Goal: Obtain resource: Download file/media

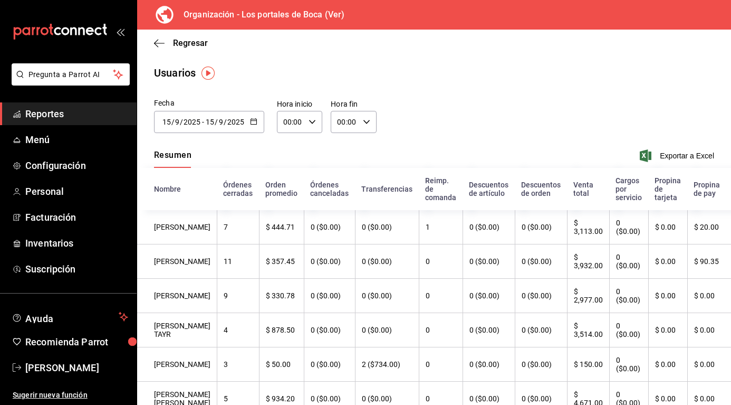
click at [255, 125] on button "button" at bounding box center [253, 122] width 7 height 9
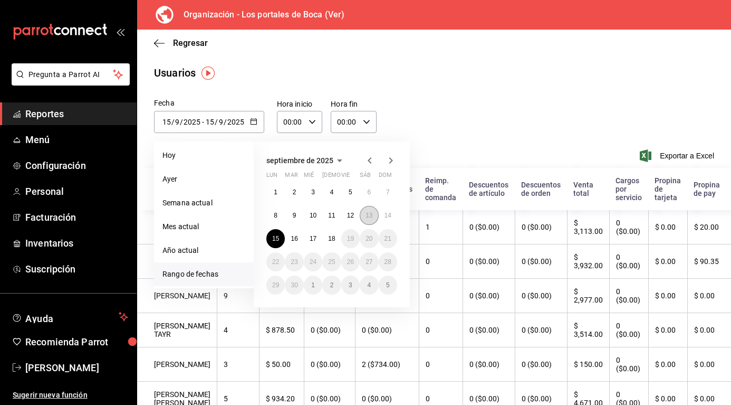
click at [370, 215] on abbr "13" at bounding box center [369, 215] width 7 height 7
type input "[DATE]"
type input "13"
type input "[DATE]"
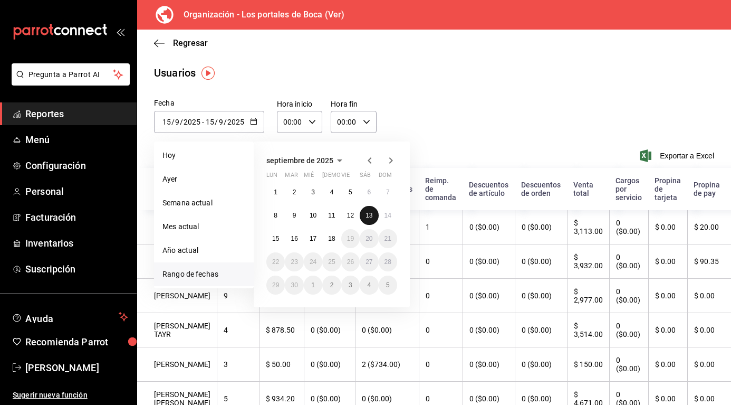
type input "13"
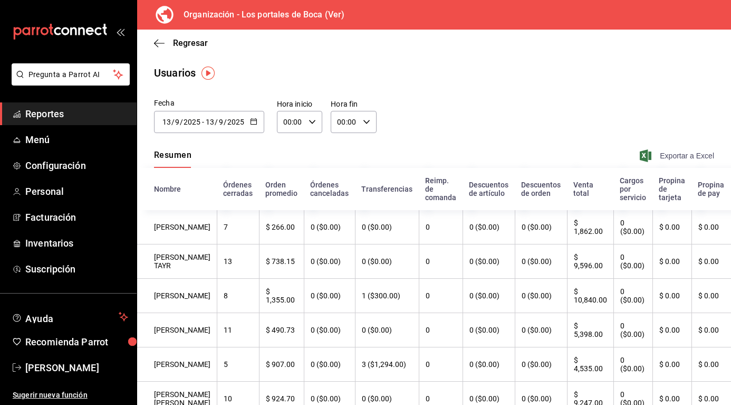
click at [684, 155] on span "Exportar a Excel" at bounding box center [678, 155] width 72 height 13
click at [260, 118] on div "[DATE] [DATE] - [DATE] [DATE]" at bounding box center [209, 122] width 110 height 22
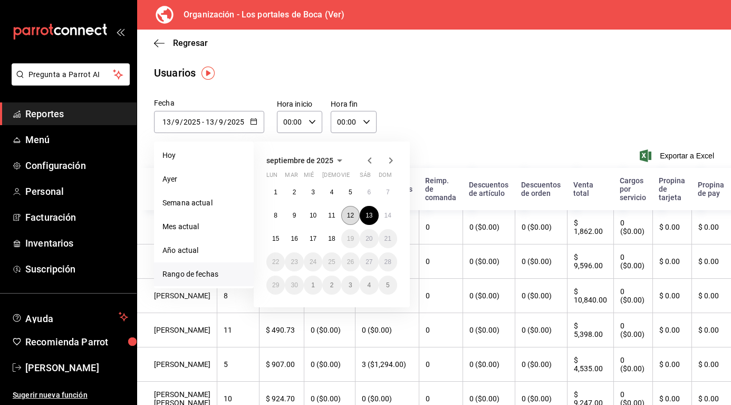
click at [345, 211] on button "12" at bounding box center [350, 215] width 18 height 19
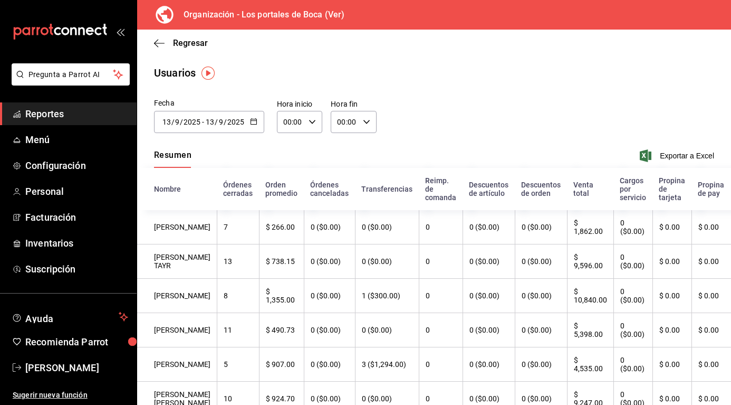
type input "[DATE]"
type input "12"
type input "[DATE]"
type input "12"
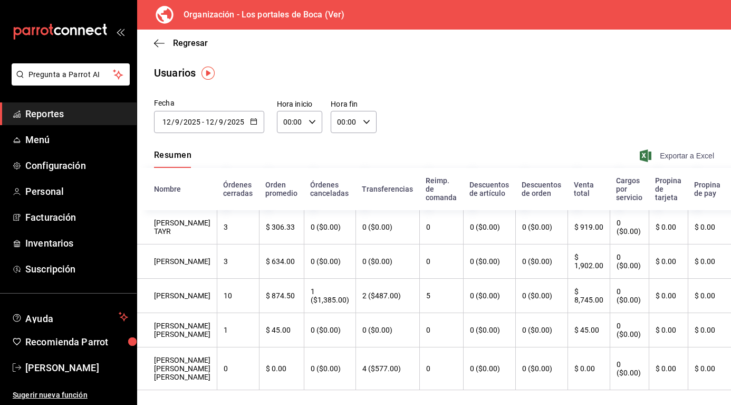
click at [668, 156] on span "Exportar a Excel" at bounding box center [678, 155] width 72 height 13
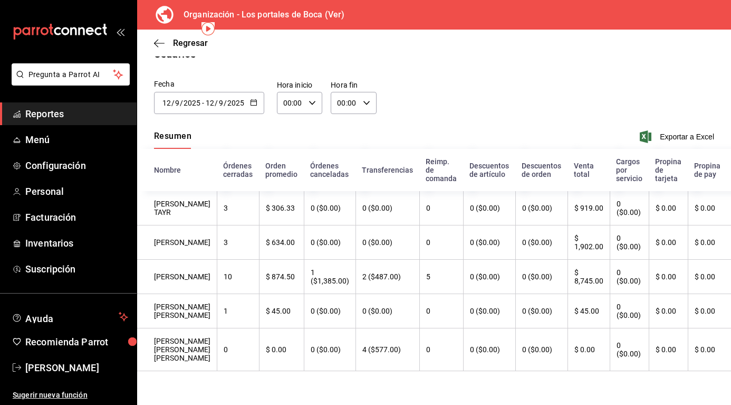
click at [255, 99] on icon "button" at bounding box center [253, 102] width 7 height 7
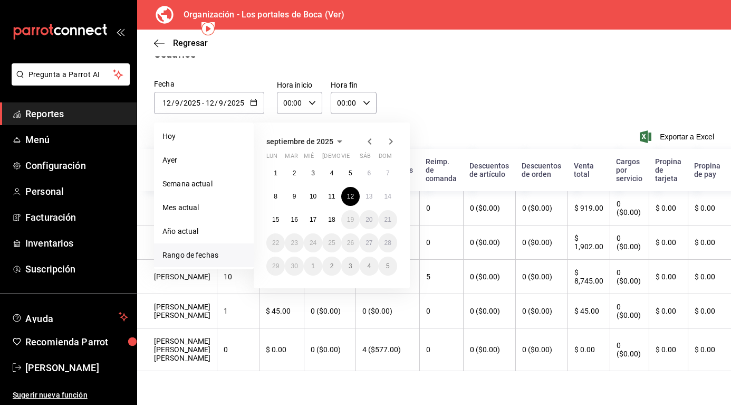
click at [255, 99] on icon "button" at bounding box center [253, 102] width 7 height 7
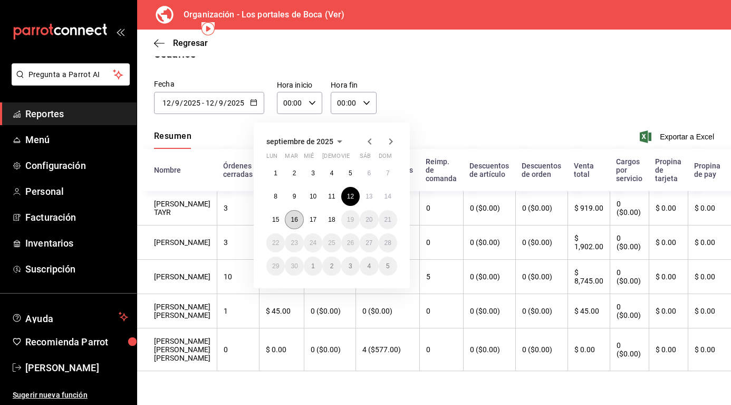
click at [293, 216] on abbr "16" at bounding box center [294, 219] width 7 height 7
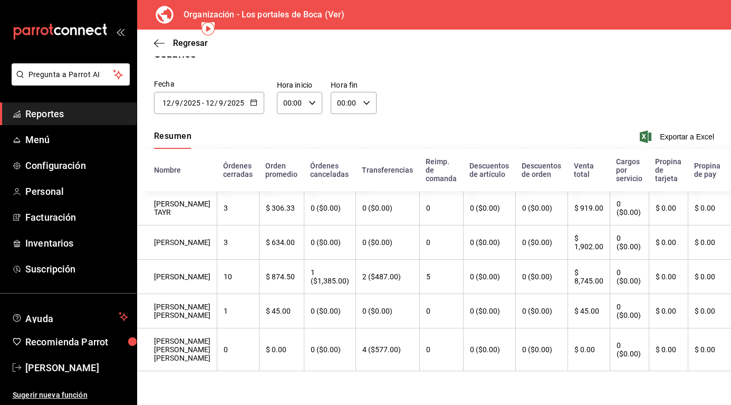
type input "[DATE]"
type input "16"
type input "[DATE]"
type input "16"
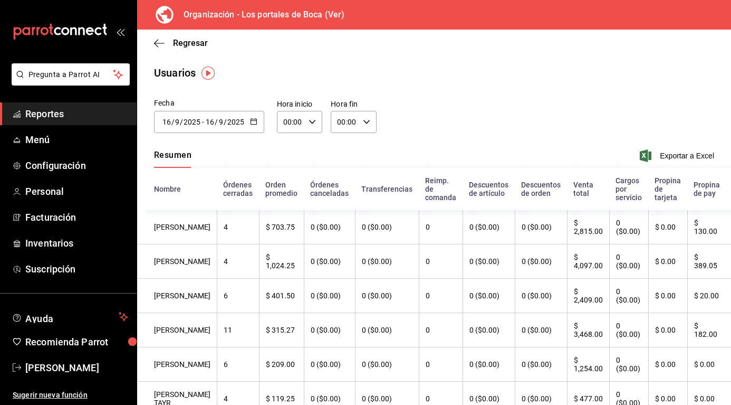
click at [259, 123] on div "[DATE] [DATE] - [DATE] [DATE]" at bounding box center [209, 122] width 110 height 22
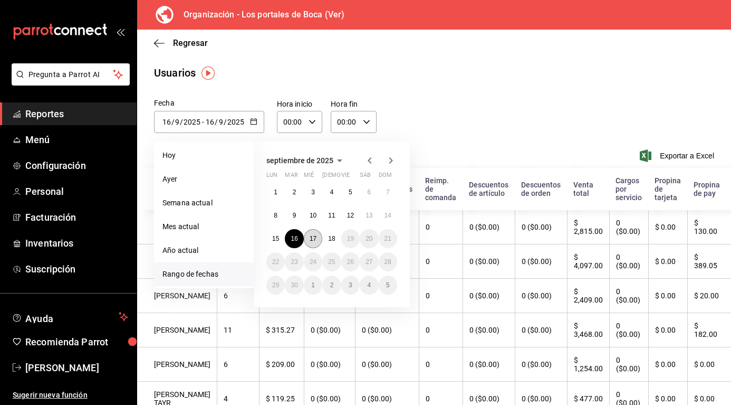
click at [311, 240] on abbr "17" at bounding box center [313, 238] width 7 height 7
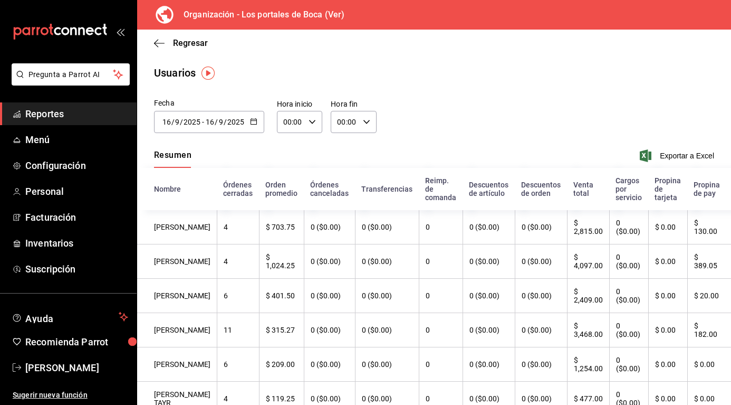
type input "[DATE]"
type input "17"
type input "[DATE]"
type input "17"
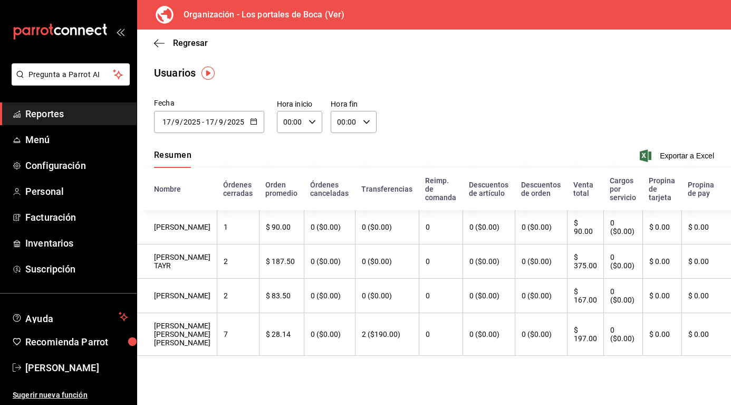
click at [253, 126] on button "button" at bounding box center [253, 122] width 7 height 9
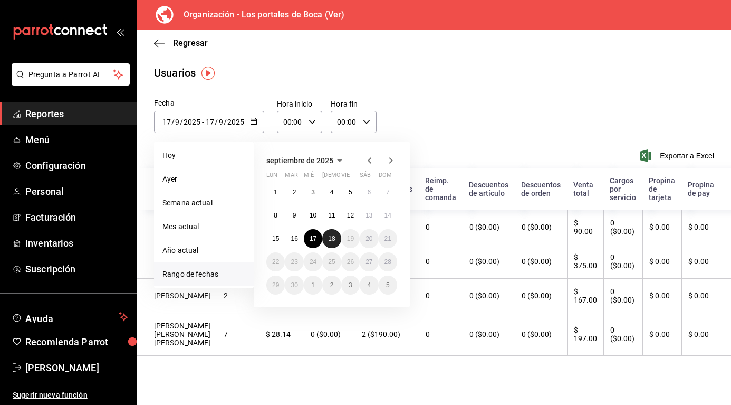
drag, startPoint x: 336, startPoint y: 241, endPoint x: 326, endPoint y: 235, distance: 11.8
click at [326, 235] on button "18" at bounding box center [331, 238] width 18 height 19
type input "[DATE]"
type input "18"
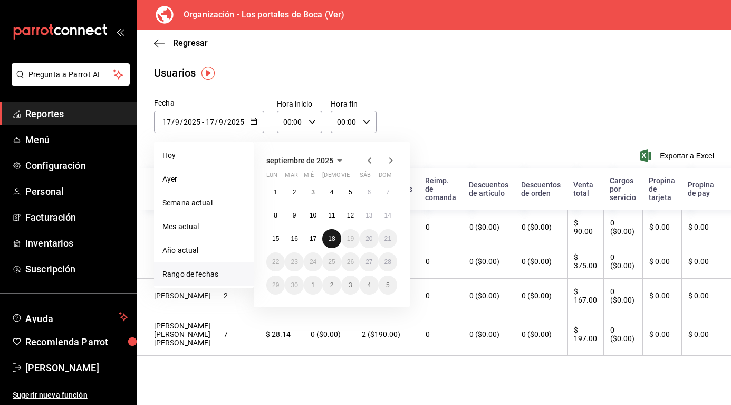
type input "[DATE]"
type input "18"
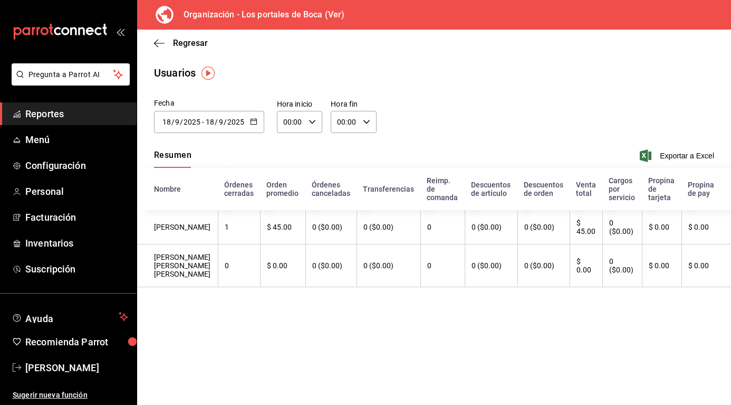
click at [255, 122] on icon "button" at bounding box center [253, 121] width 7 height 7
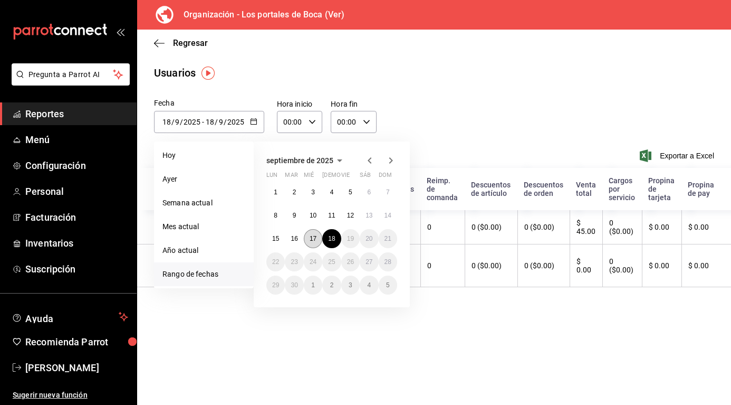
click at [310, 240] on abbr "17" at bounding box center [313, 238] width 7 height 7
type input "[DATE]"
type input "17"
type input "[DATE]"
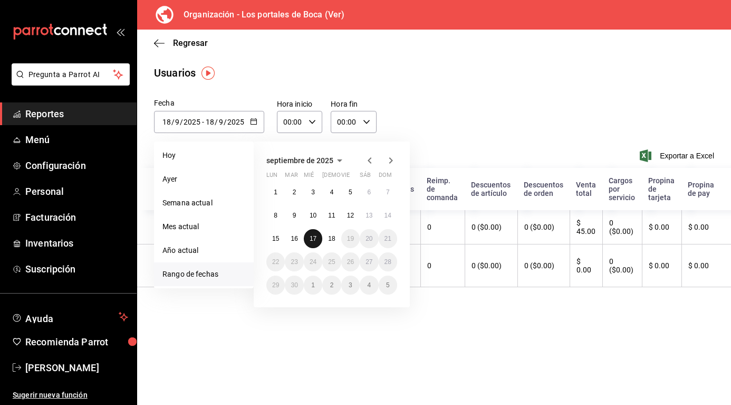
type input "17"
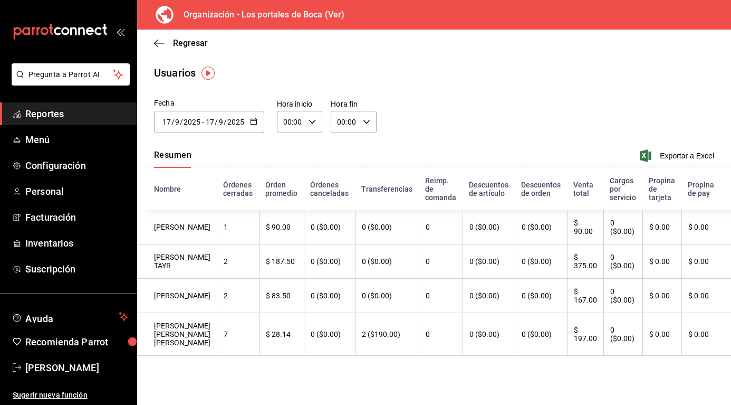
click at [256, 119] on \(Stroke\) "button" at bounding box center [254, 122] width 6 height 6
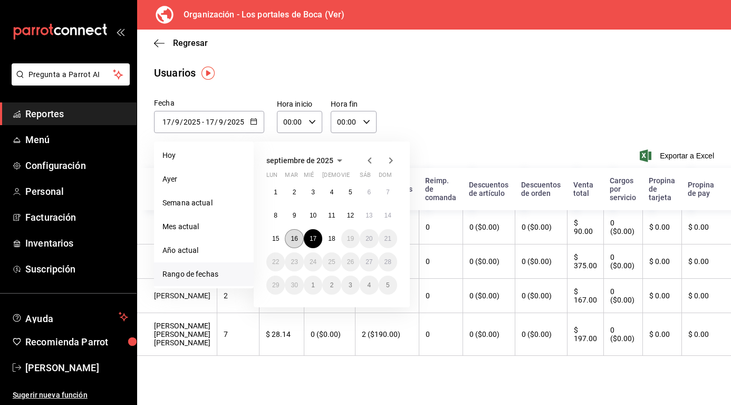
click at [293, 233] on button "16" at bounding box center [294, 238] width 18 height 19
click at [293, 231] on button "16" at bounding box center [294, 238] width 18 height 19
type input "[DATE]"
type input "16"
type input "[DATE]"
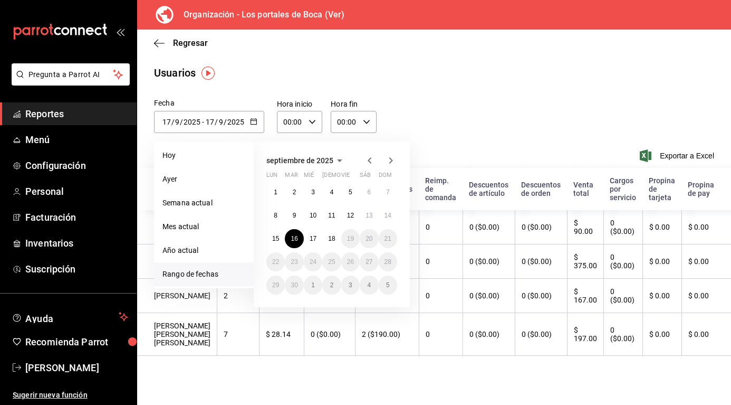
type input "16"
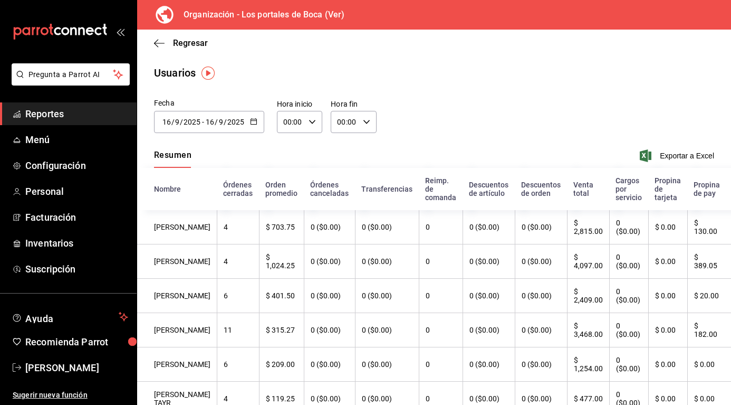
click at [251, 121] on icon "button" at bounding box center [253, 121] width 7 height 7
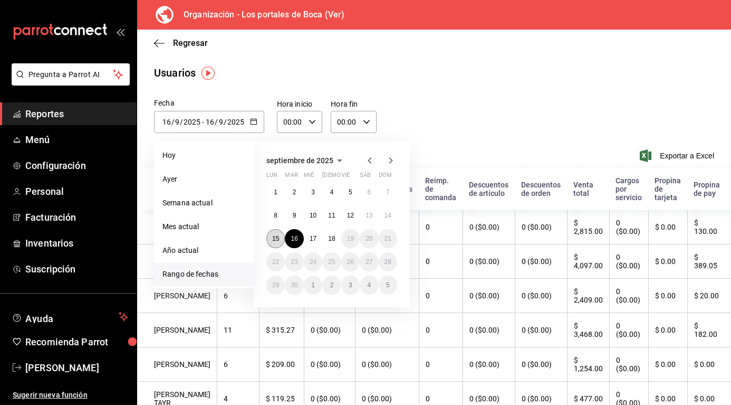
click at [280, 238] on button "15" at bounding box center [275, 238] width 18 height 19
click at [280, 234] on button "15" at bounding box center [275, 238] width 18 height 19
type input "[DATE]"
type input "15"
type input "[DATE]"
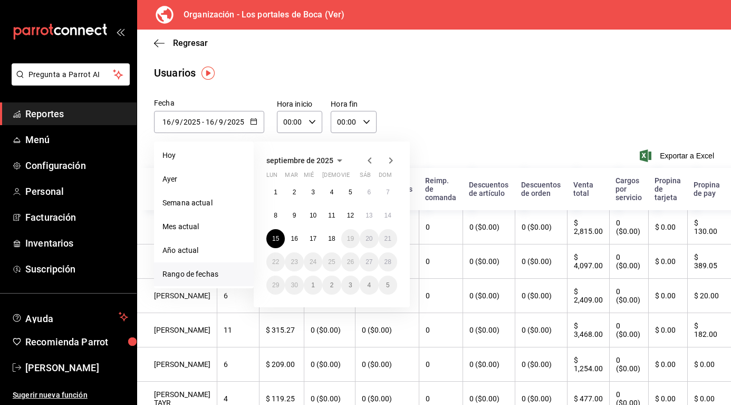
type input "15"
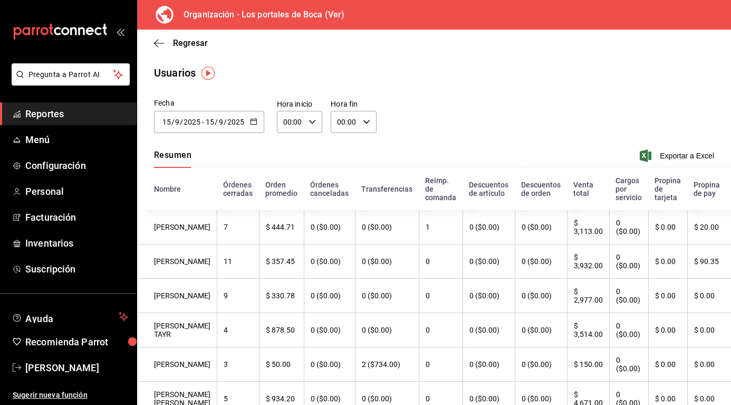
click at [253, 120] on icon "button" at bounding box center [253, 121] width 7 height 7
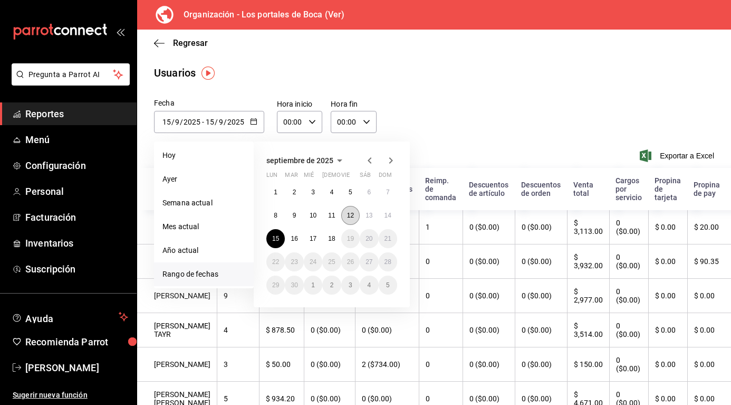
click at [346, 212] on button "12" at bounding box center [350, 215] width 18 height 19
type input "[DATE]"
type input "12"
type input "[DATE]"
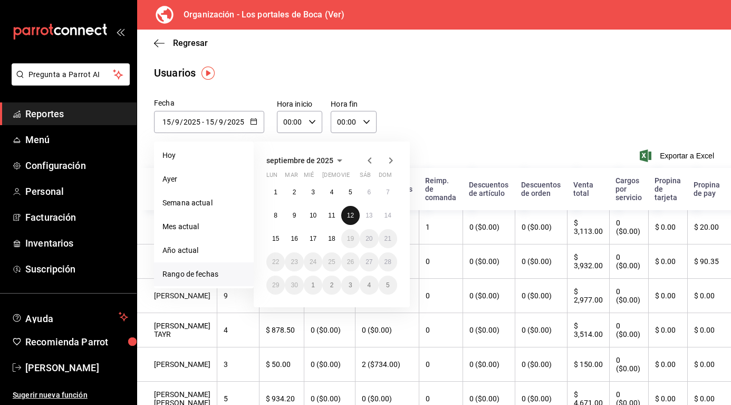
type input "12"
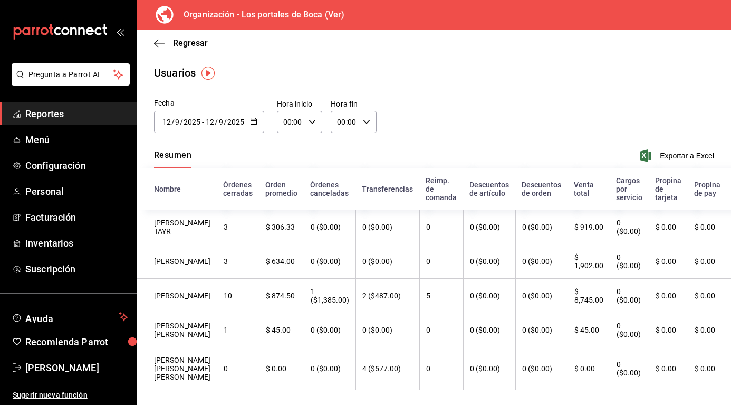
click at [251, 125] on button "button" at bounding box center [253, 122] width 7 height 9
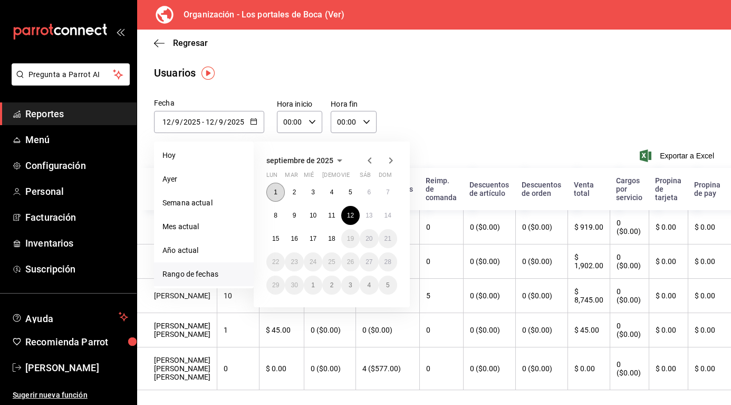
click at [273, 194] on button "1" at bounding box center [275, 192] width 18 height 19
type input "[DATE]"
type input "1"
type input "[DATE]"
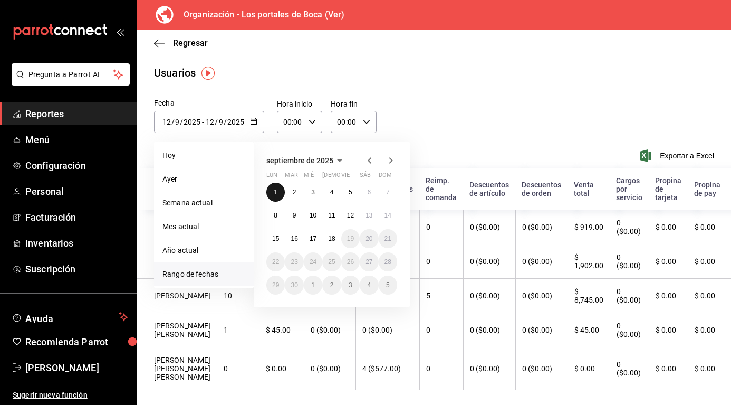
type input "1"
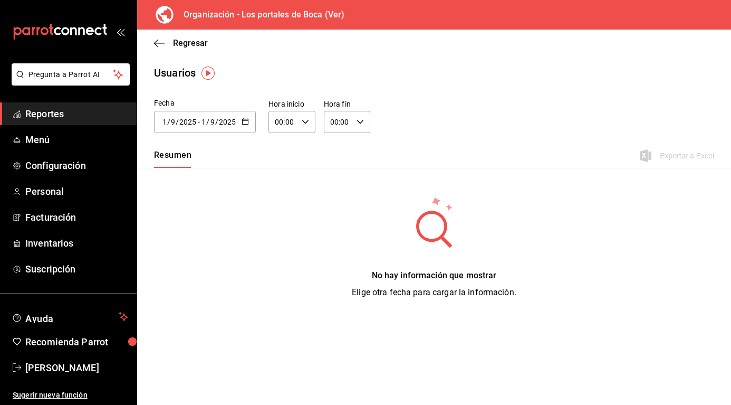
click at [246, 122] on icon "button" at bounding box center [245, 121] width 7 height 7
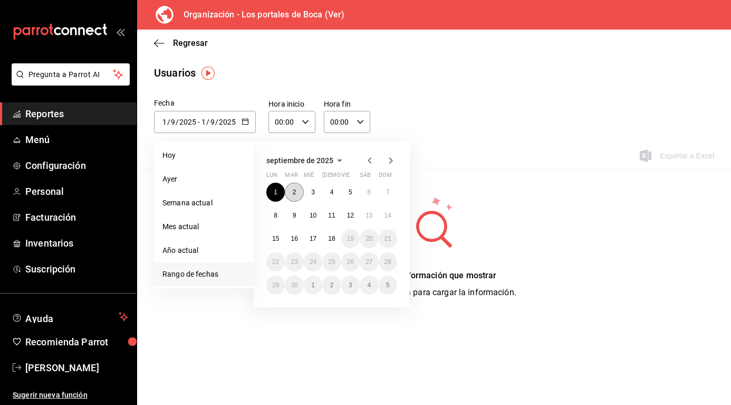
click at [287, 192] on button "2" at bounding box center [294, 192] width 18 height 19
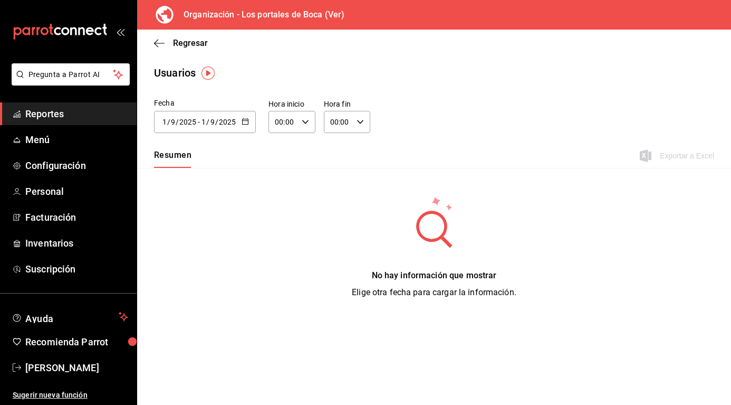
type input "[DATE]"
type input "2"
type input "[DATE]"
type input "2"
click at [253, 125] on div "[DATE] [DATE] - [DATE] [DATE]" at bounding box center [205, 122] width 102 height 22
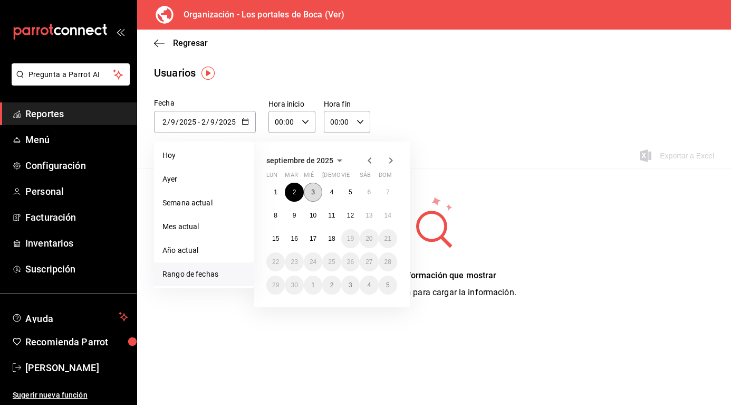
click at [306, 196] on button "3" at bounding box center [313, 192] width 18 height 19
type input "[DATE]"
type input "3"
type input "[DATE]"
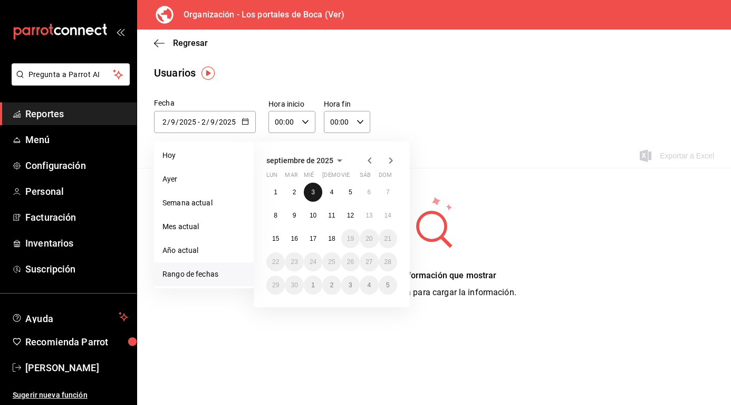
type input "3"
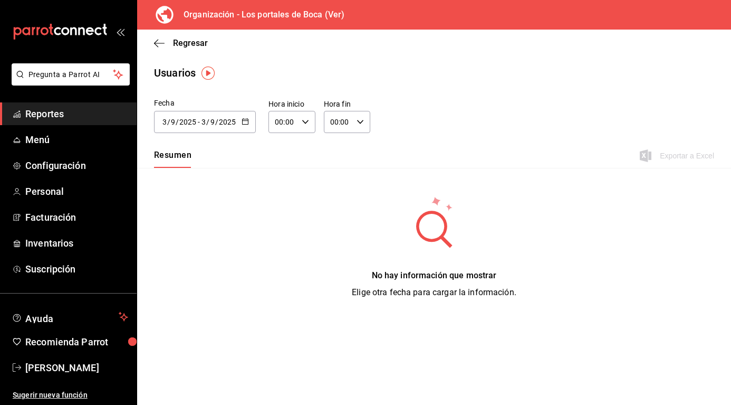
click at [246, 124] on \(Stroke\) "button" at bounding box center [245, 122] width 6 height 6
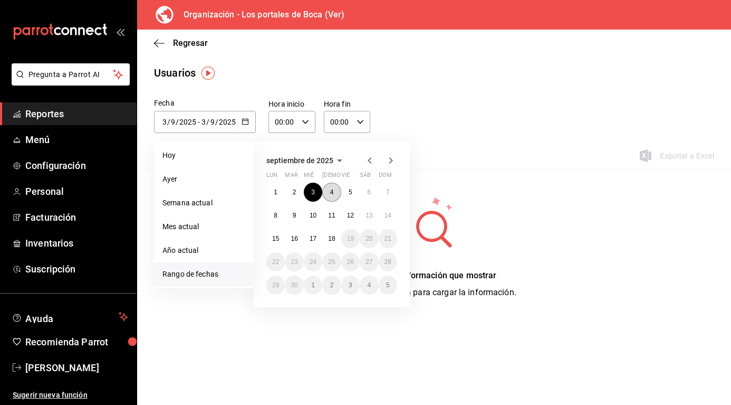
click at [333, 193] on abbr "4" at bounding box center [332, 191] width 4 height 7
type input "[DATE]"
type input "4"
type input "[DATE]"
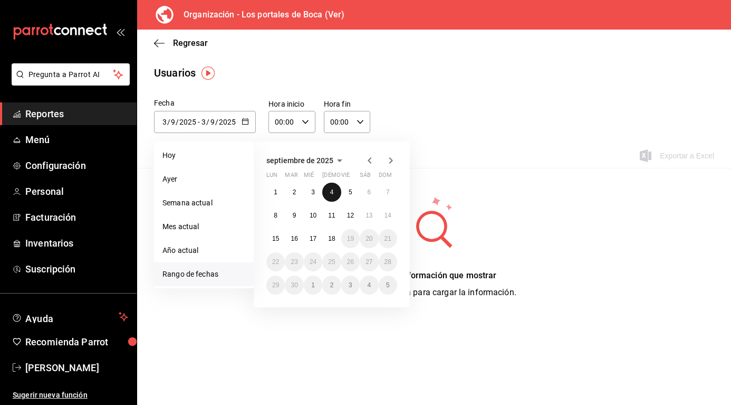
type input "4"
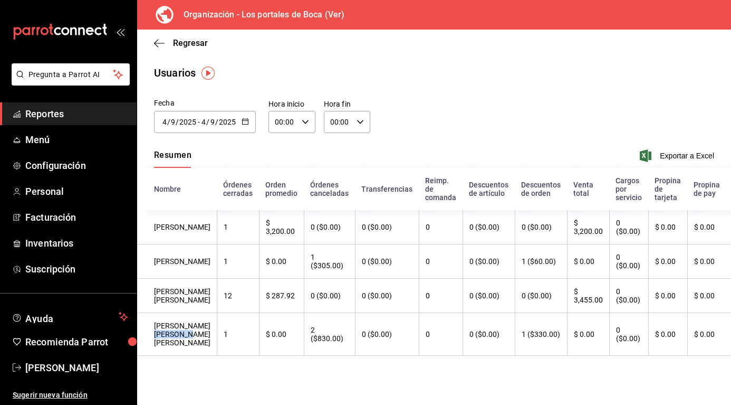
click at [179, 356] on th "[PERSON_NAME] [PERSON_NAME] [PERSON_NAME]" at bounding box center [177, 334] width 80 height 43
click at [246, 126] on div at bounding box center [245, 122] width 7 height 9
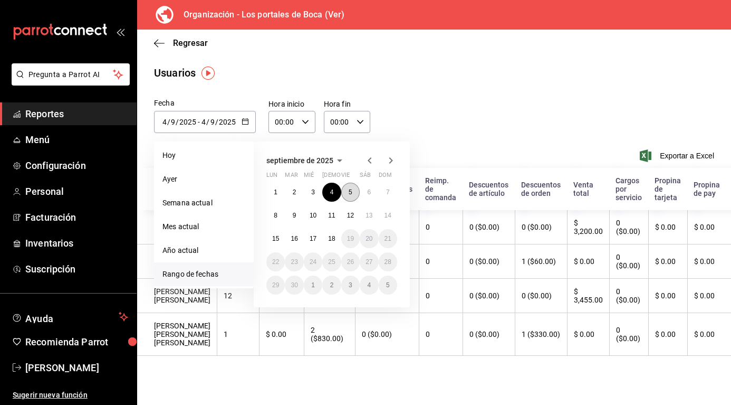
click at [348, 197] on button "5" at bounding box center [350, 192] width 18 height 19
type input "[DATE]"
type input "5"
type input "[DATE]"
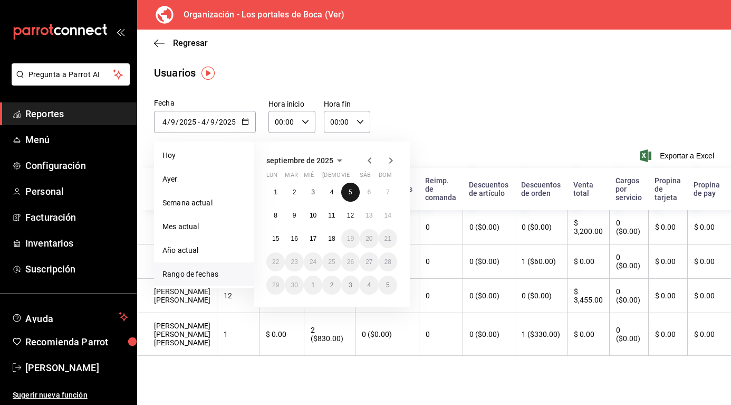
type input "5"
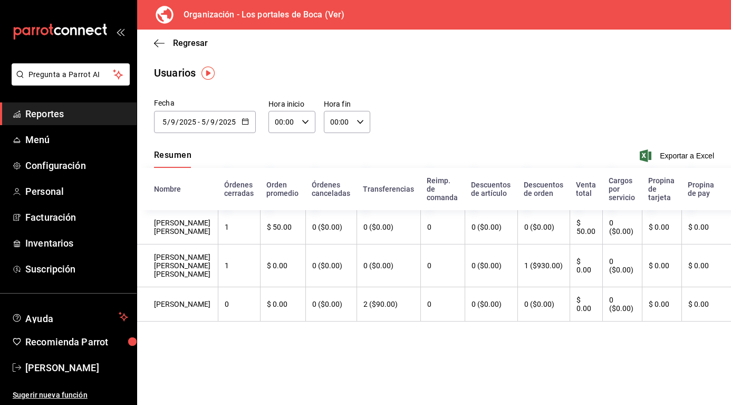
click at [250, 122] on div "[DATE] [DATE] - [DATE] [DATE]" at bounding box center [205, 122] width 102 height 22
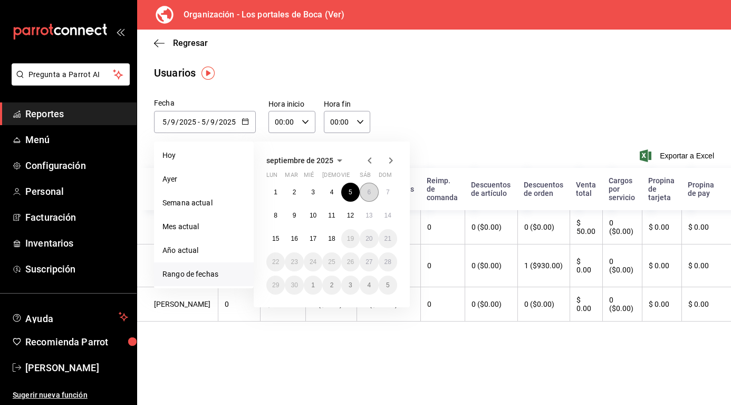
click at [377, 197] on button "6" at bounding box center [369, 192] width 18 height 19
type input "[DATE]"
type input "6"
type input "[DATE]"
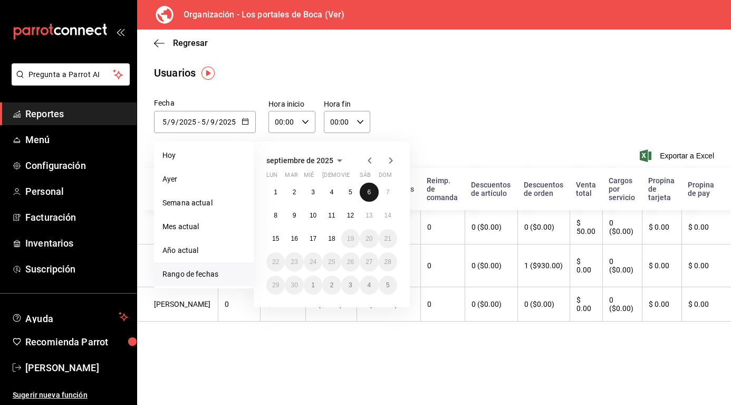
type input "6"
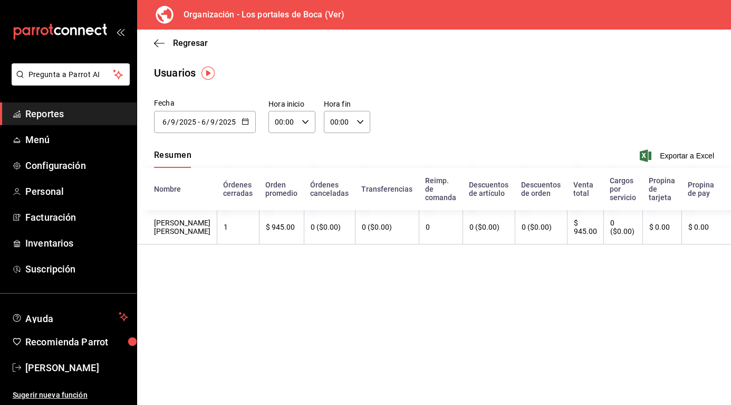
click at [244, 125] on button "button" at bounding box center [245, 122] width 7 height 9
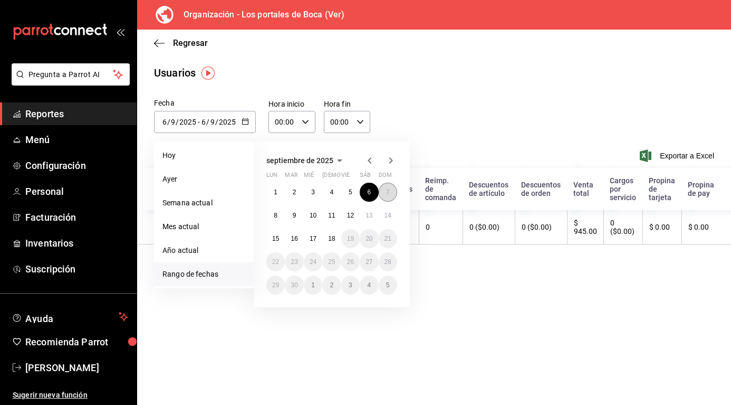
click at [381, 193] on button "7" at bounding box center [388, 192] width 18 height 19
type input "[DATE]"
type input "7"
type input "[DATE]"
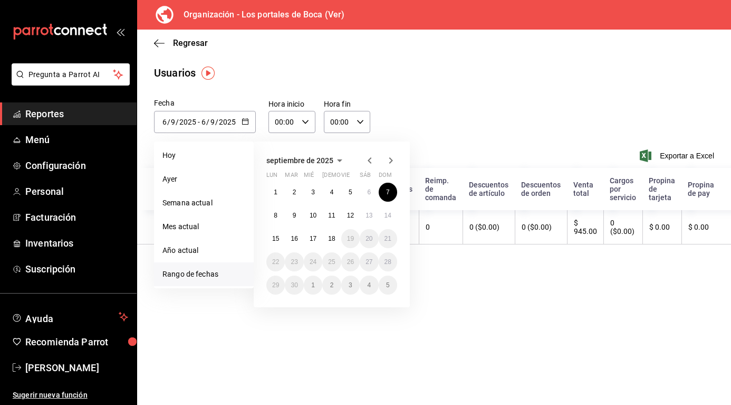
type input "7"
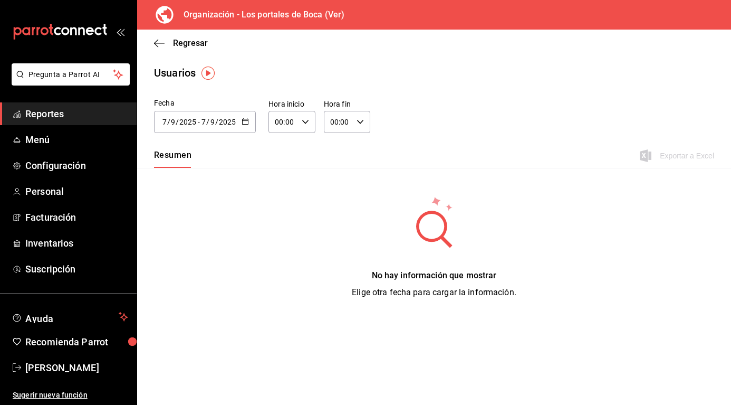
click at [244, 122] on icon "button" at bounding box center [245, 121] width 7 height 7
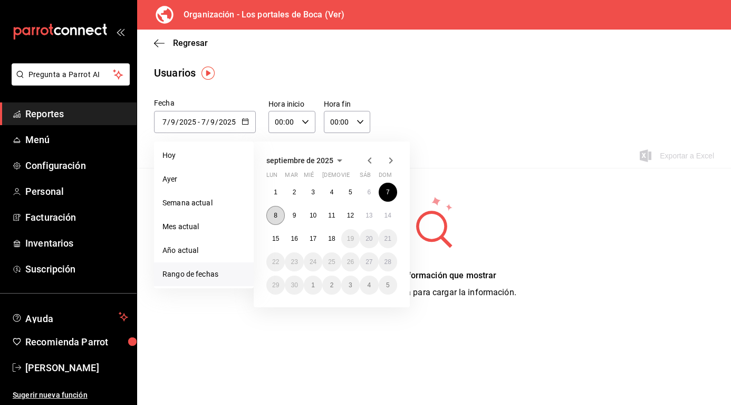
click at [274, 217] on abbr "8" at bounding box center [276, 215] width 4 height 7
type input "[DATE]"
type input "8"
type input "[DATE]"
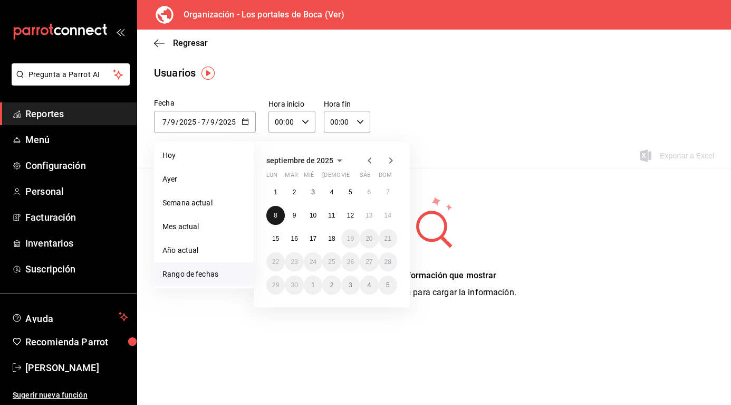
type input "8"
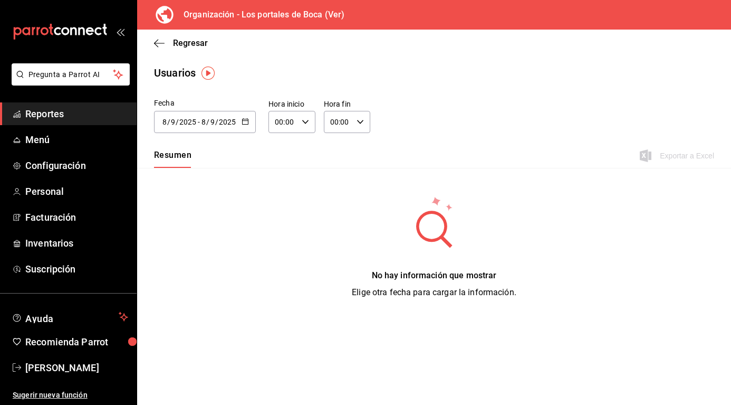
click at [246, 124] on \(Stroke\) "button" at bounding box center [245, 122] width 6 height 6
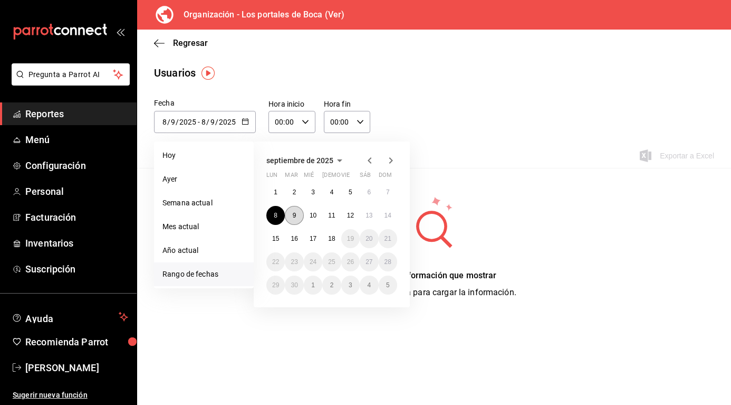
click at [290, 216] on button "9" at bounding box center [294, 215] width 18 height 19
type input "[DATE]"
type input "9"
type input "[DATE]"
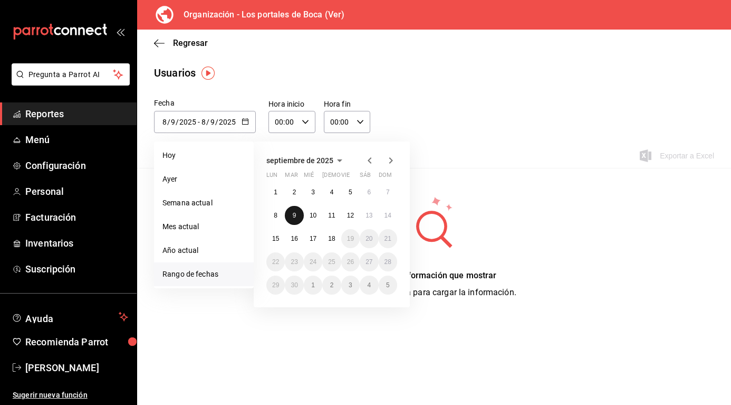
type input "9"
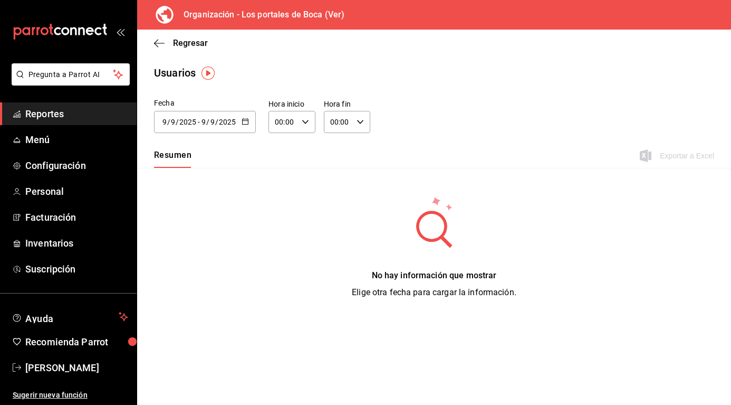
click at [246, 128] on div "[DATE] [DATE] - [DATE] [DATE]" at bounding box center [205, 122] width 102 height 22
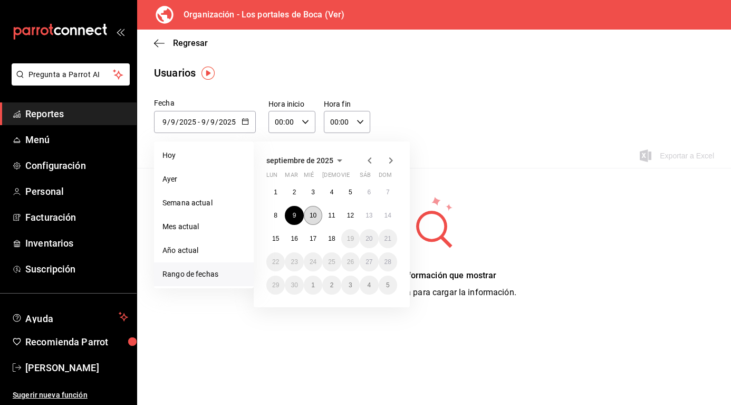
click at [317, 215] on abbr "10" at bounding box center [313, 215] width 7 height 7
type input "[DATE]"
type input "10"
type input "[DATE]"
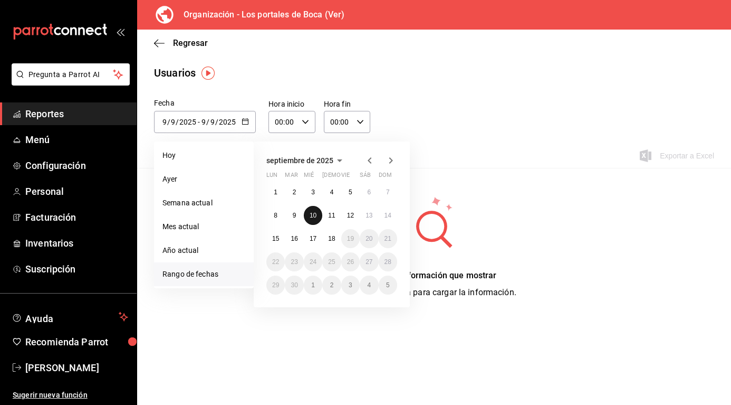
type input "10"
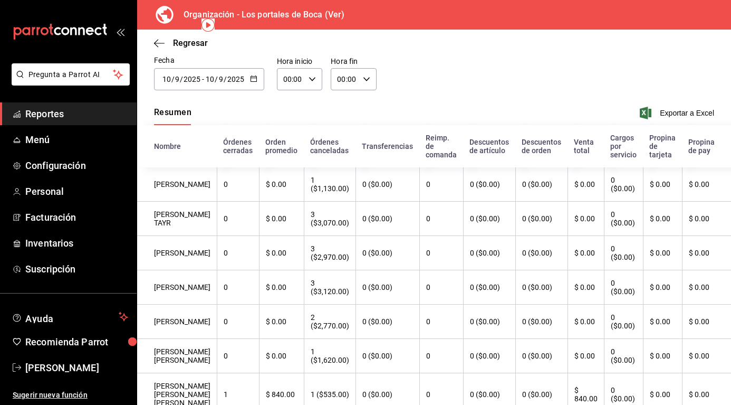
scroll to position [53, 0]
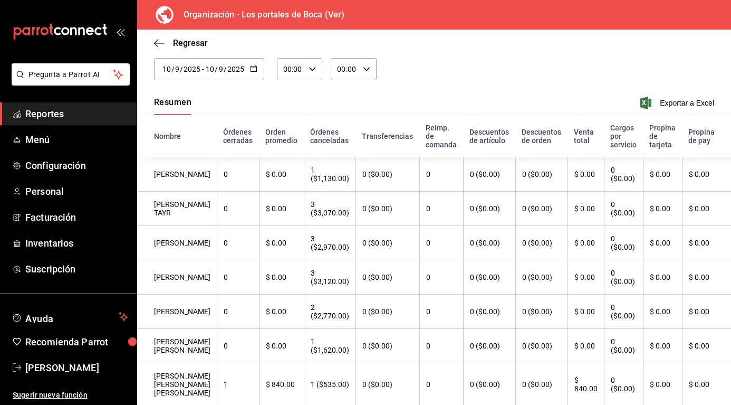
click at [251, 71] on \(Stroke\) "button" at bounding box center [254, 69] width 6 height 6
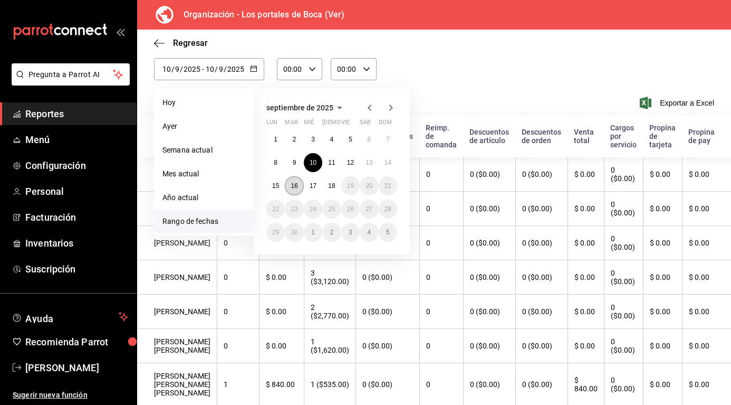
click at [293, 186] on abbr "16" at bounding box center [294, 185] width 7 height 7
click at [349, 168] on button "12" at bounding box center [350, 162] width 18 height 19
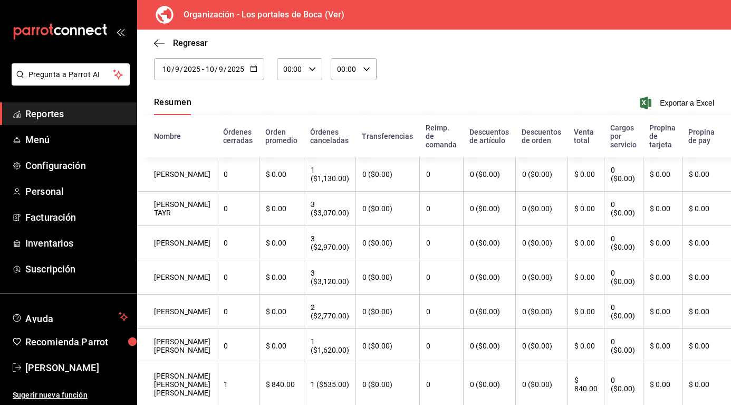
type input "[DATE]"
type input "12"
type input "[DATE]"
type input "16"
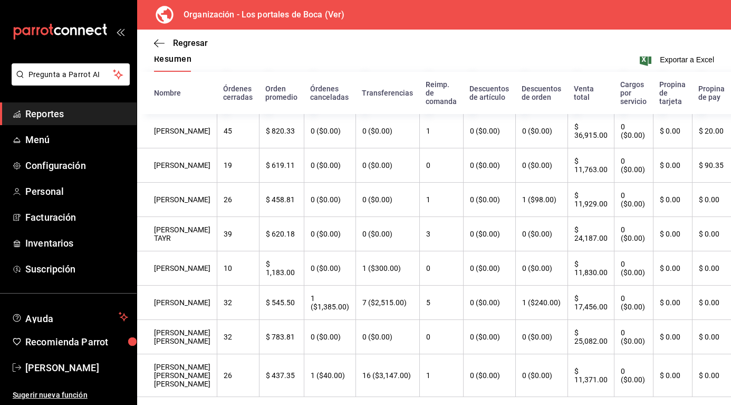
scroll to position [106, 0]
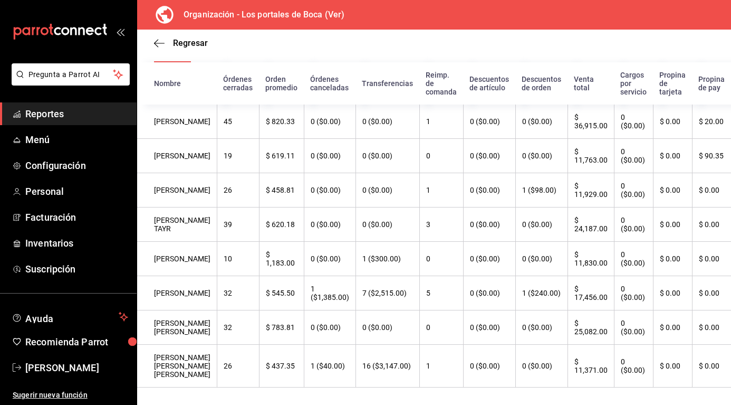
drag, startPoint x: 176, startPoint y: 266, endPoint x: 707, endPoint y: 254, distance: 531.0
click at [707, 254] on tr "[PERSON_NAME] 10 $ 1,183.00 0 ($0.00) 1 ($300.00) 0 0 ($0.00) 0 ($0.00) $ 11,83…" at bounding box center [439, 259] width 605 height 34
click at [575, 265] on th "$ 11,830.00" at bounding box center [591, 259] width 46 height 34
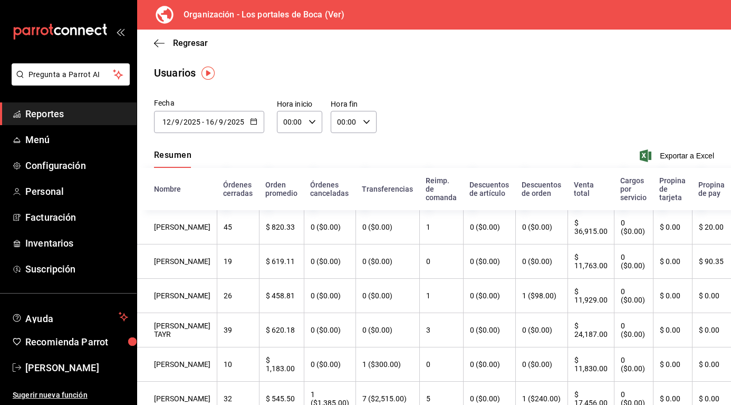
click at [302, 15] on h3 "Organización - Los portales de Boca (Ver)" at bounding box center [259, 14] width 169 height 13
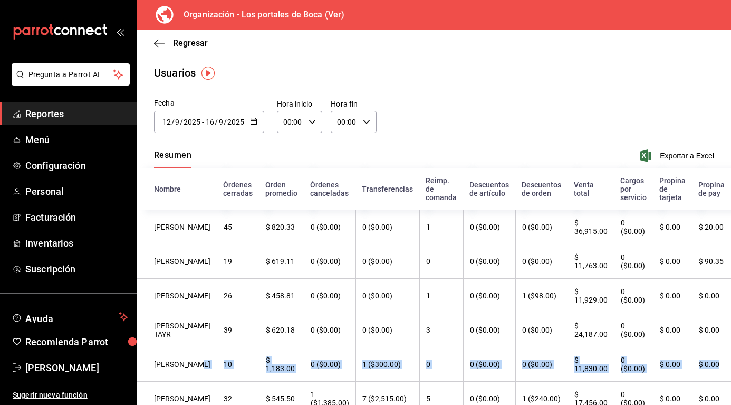
drag, startPoint x: 161, startPoint y: 373, endPoint x: 705, endPoint y: 354, distance: 543.8
click at [705, 354] on tr "[PERSON_NAME] 10 $ 1,183.00 0 ($0.00) 1 ($300.00) 0 0 ($0.00) 0 ($0.00) $ 11,83…" at bounding box center [439, 364] width 605 height 34
click at [581, 374] on th "$ 11,830.00" at bounding box center [591, 364] width 46 height 34
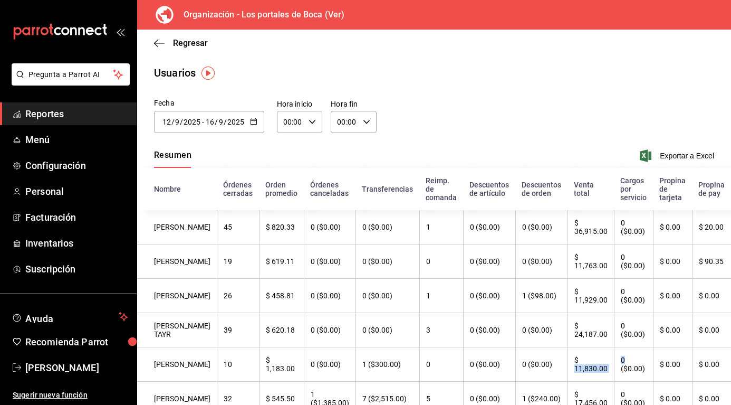
drag, startPoint x: 608, startPoint y: 370, endPoint x: 577, endPoint y: 375, distance: 31.6
click at [600, 374] on tr "[PERSON_NAME] 10 $ 1,183.00 0 ($0.00) 1 ($300.00) 0 0 ($0.00) 0 ($0.00) $ 11,83…" at bounding box center [439, 364] width 605 height 34
click at [577, 375] on th "$ 11,830.00" at bounding box center [591, 364] width 46 height 34
click at [575, 367] on th "$ 11,830.00" at bounding box center [591, 364] width 46 height 34
click at [678, 152] on span "Exportar a Excel" at bounding box center [678, 155] width 72 height 13
